Goal: Use online tool/utility: Use online tool/utility

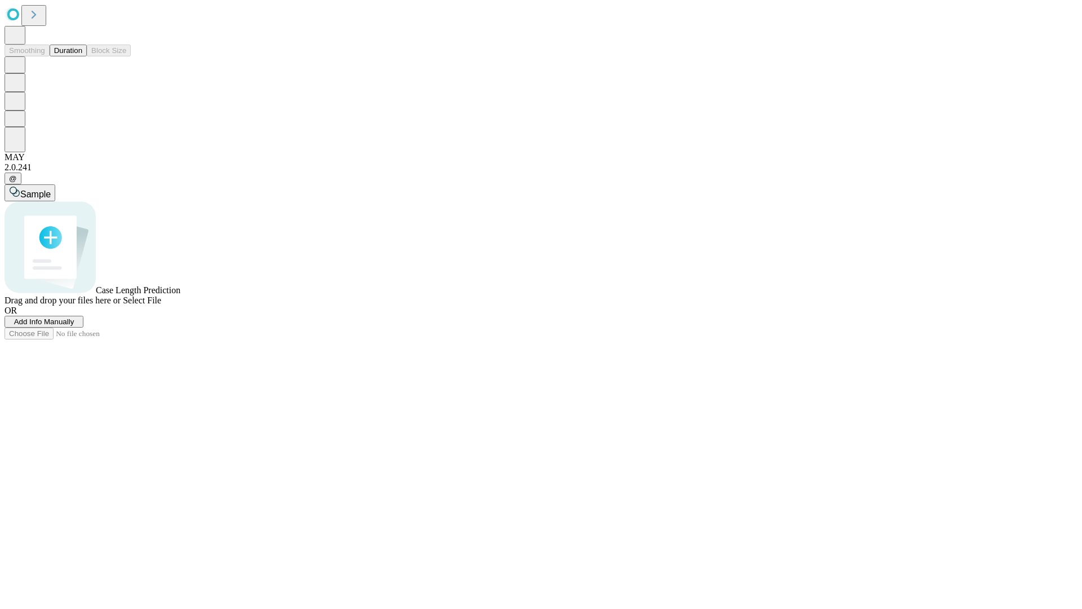
click at [82, 56] on button "Duration" at bounding box center [68, 51] width 37 height 12
click at [161, 305] on span "Select File" at bounding box center [142, 300] width 38 height 10
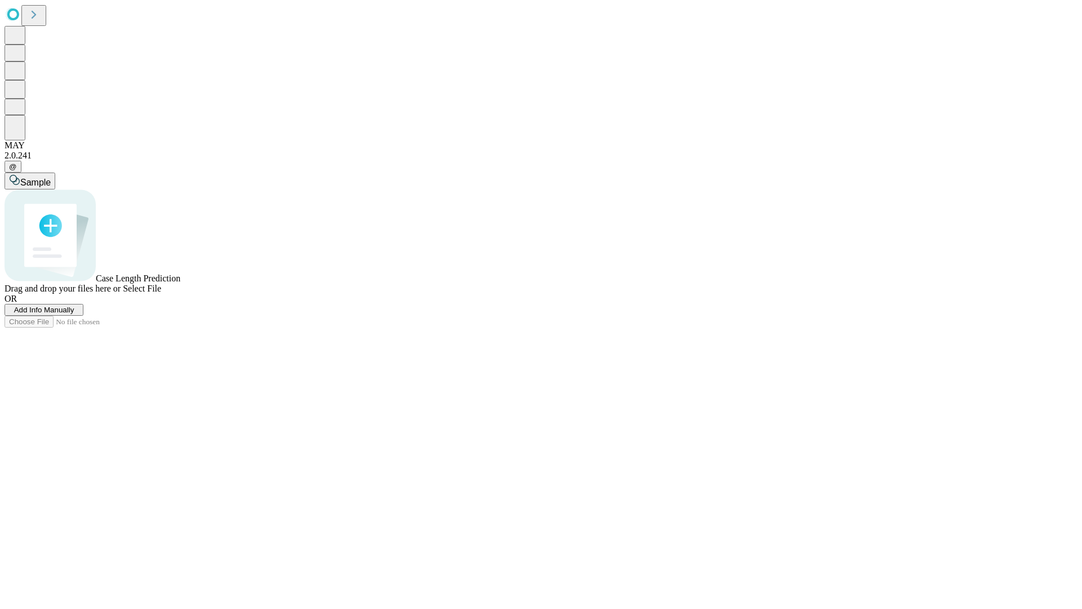
click at [161, 293] on span "Select File" at bounding box center [142, 289] width 38 height 10
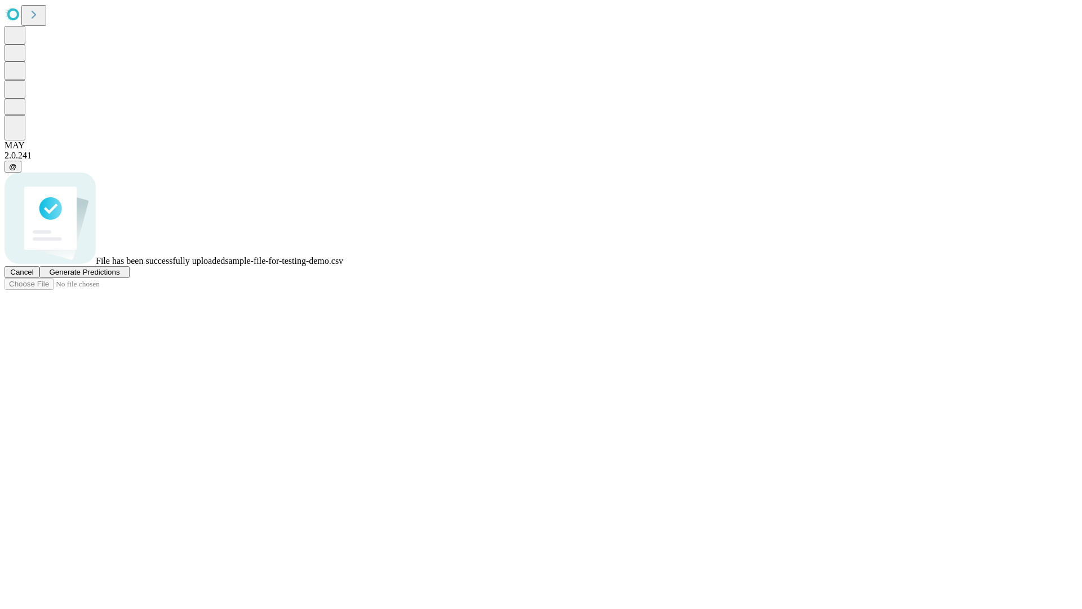
click at [120, 276] on span "Generate Predictions" at bounding box center [84, 272] width 70 height 8
